Goal: Find specific page/section: Find specific page/section

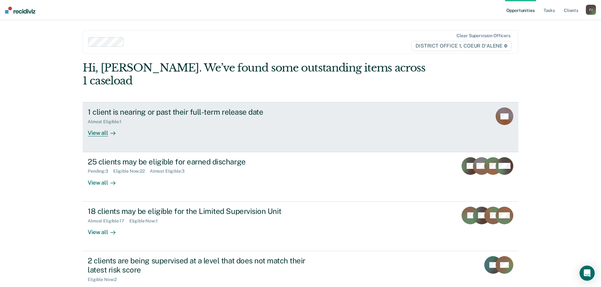
click at [225, 117] on div "Almost Eligible : 1" at bounding box center [199, 121] width 222 height 8
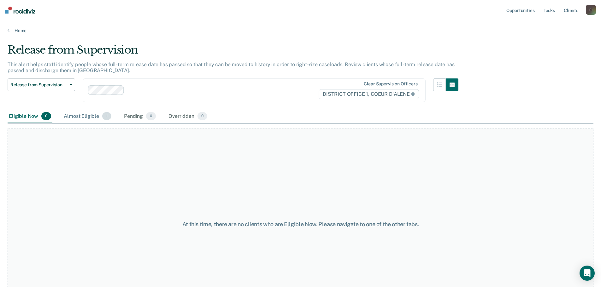
click at [72, 116] on div "Almost Eligible 1" at bounding box center [87, 117] width 50 height 14
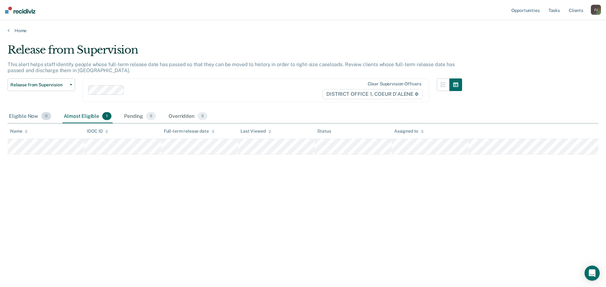
click at [25, 115] on div "Eligible Now 0" at bounding box center [30, 117] width 45 height 14
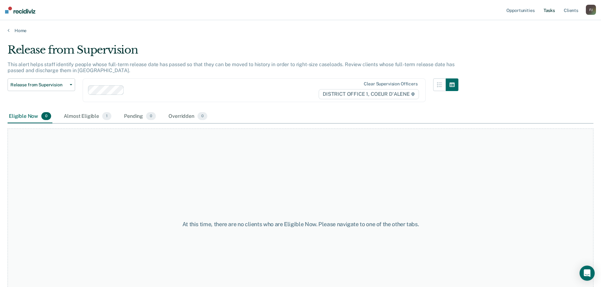
click at [545, 11] on link "Tasks" at bounding box center [549, 10] width 14 height 20
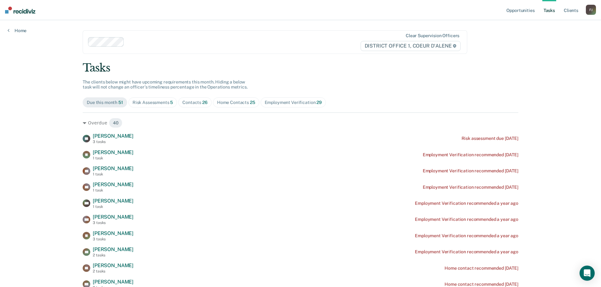
click at [189, 104] on div "Contacts 26" at bounding box center [194, 102] width 25 height 5
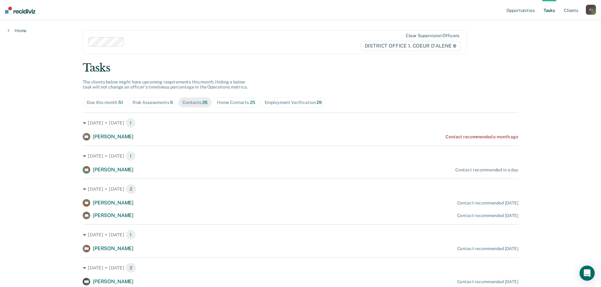
click at [224, 100] on div "Home Contacts 25" at bounding box center [236, 102] width 38 height 5
